Goal: Complete application form

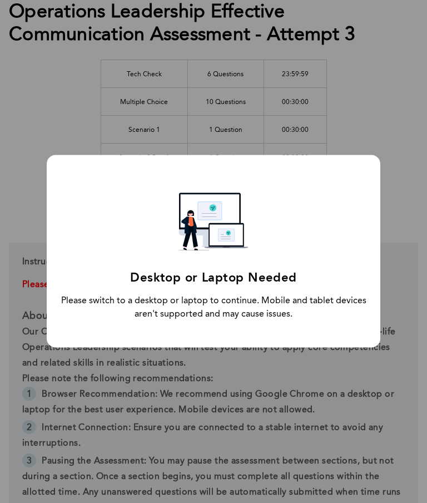
scroll to position [155, 0]
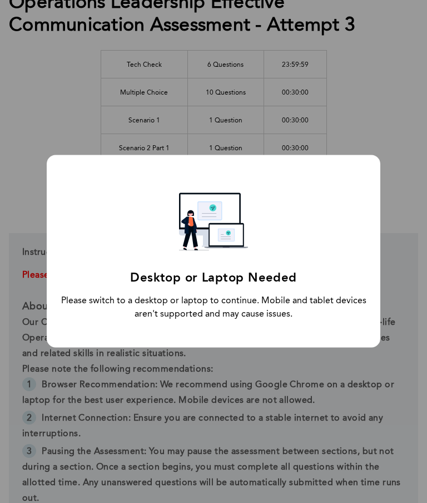
click at [354, 115] on div "Desktop or Laptop Needed Please switch to a desktop or laptop to continue. Mobi…" at bounding box center [213, 251] width 427 height 503
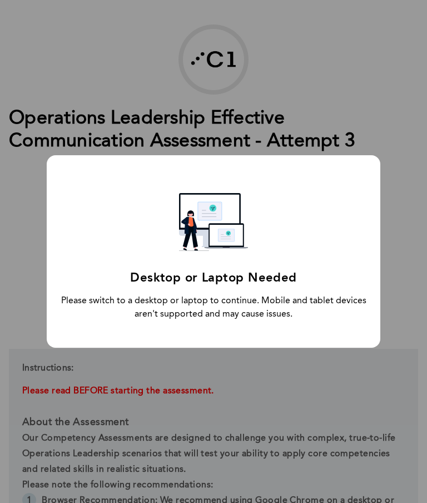
scroll to position [0, 0]
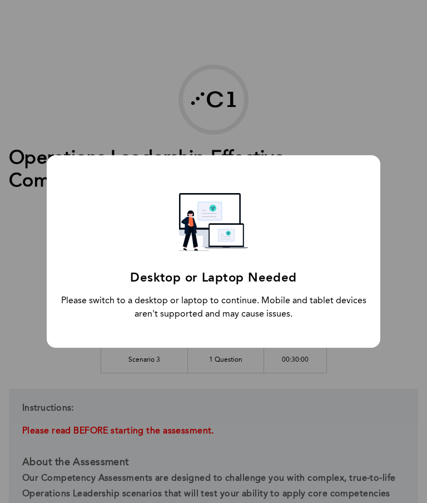
click at [371, 106] on div "Desktop or Laptop Needed Please switch to a desktop or laptop to continue. Mobi…" at bounding box center [213, 251] width 427 height 503
click at [382, 132] on div "Desktop or Laptop Needed Please switch to a desktop or laptop to continue. Mobi…" at bounding box center [213, 251] width 427 height 503
click at [366, 132] on div "Desktop or Laptop Needed Please switch to a desktop or laptop to continue. Mobi…" at bounding box center [213, 251] width 427 height 503
click at [379, 204] on div "Desktop or Laptop Needed Please switch to a desktop or laptop to continue. Mobi…" at bounding box center [214, 251] width 334 height 192
click at [368, 272] on div "Desktop or Laptop Needed Please switch to a desktop or laptop to continue. Mobi…" at bounding box center [214, 251] width 334 height 192
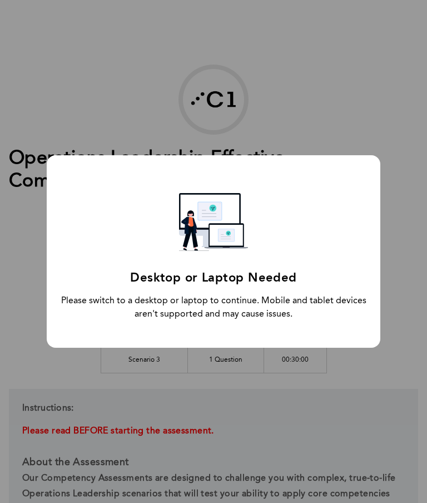
click at [351, 278] on div "Desktop or Laptop Needed Please switch to a desktop or laptop to continue. Mobi…" at bounding box center [214, 251] width 334 height 192
click at [338, 323] on div "Desktop or Laptop Needed Please switch to a desktop or laptop to continue. Mobi…" at bounding box center [214, 251] width 334 height 192
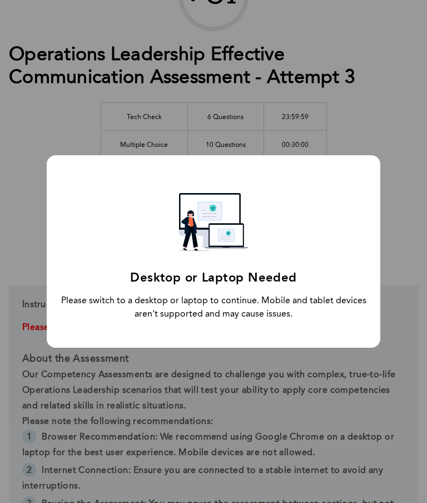
scroll to position [92, 0]
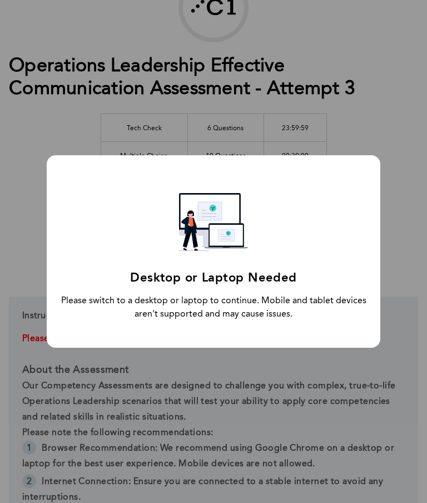
click at [338, 262] on div "Desktop or Laptop Needed Please switch to a desktop or laptop to continue. Mobi…" at bounding box center [214, 251] width 334 height 192
click at [338, 261] on div "Desktop or Laptop Needed Please switch to a desktop or laptop to continue. Mobi…" at bounding box center [214, 251] width 334 height 192
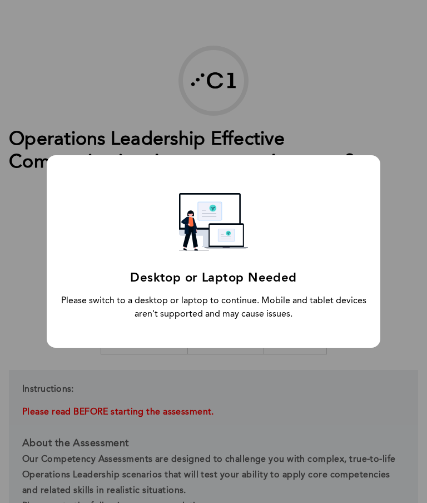
scroll to position [0, 0]
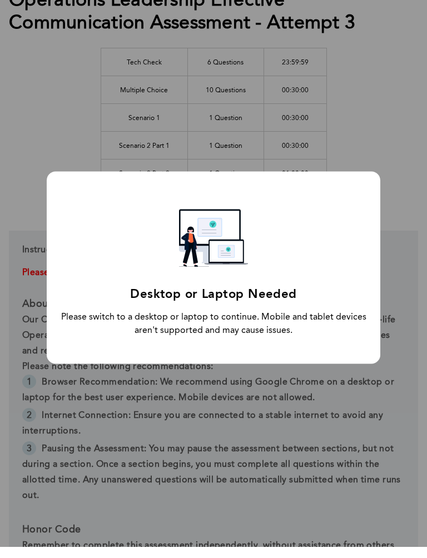
scroll to position [147, 0]
